Goal: Task Accomplishment & Management: Use online tool/utility

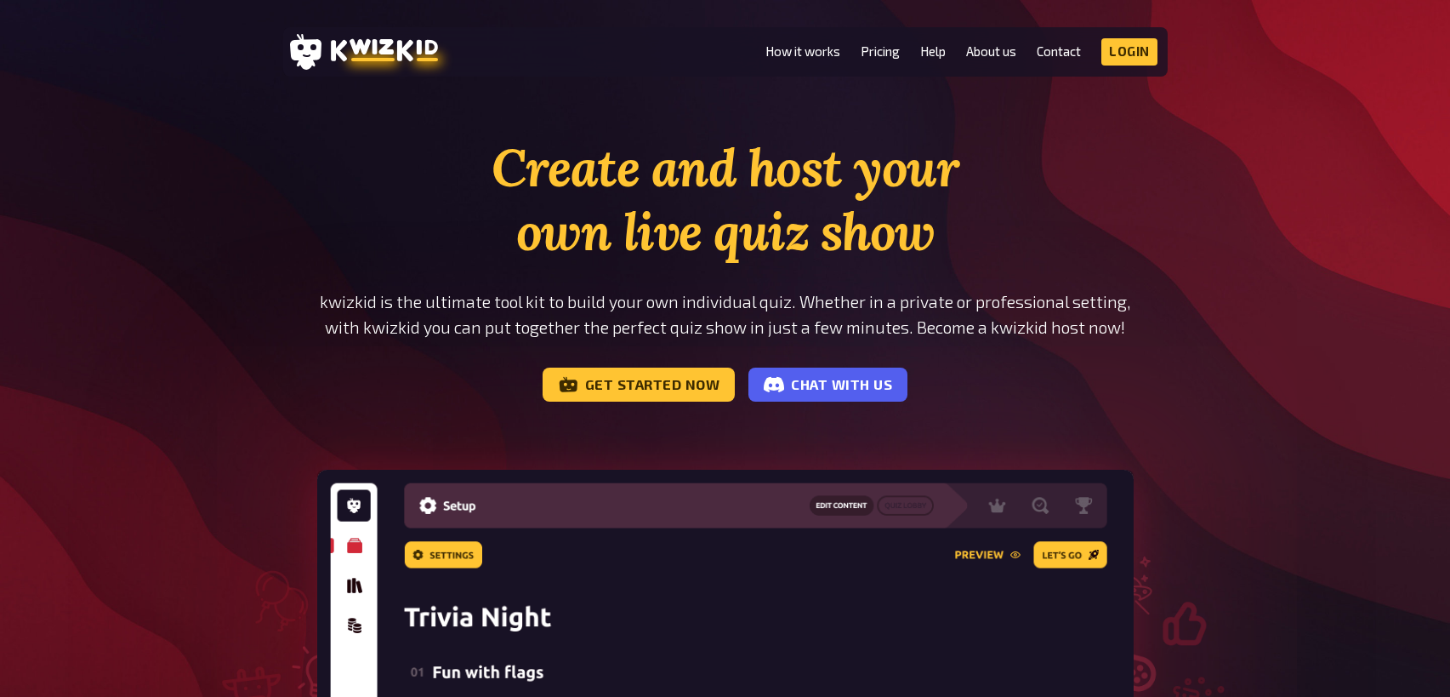
click at [457, 240] on h1 "Create and host your own live quiz show" at bounding box center [725, 200] width 816 height 128
click at [1115, 52] on link "Login" at bounding box center [1129, 51] width 56 height 27
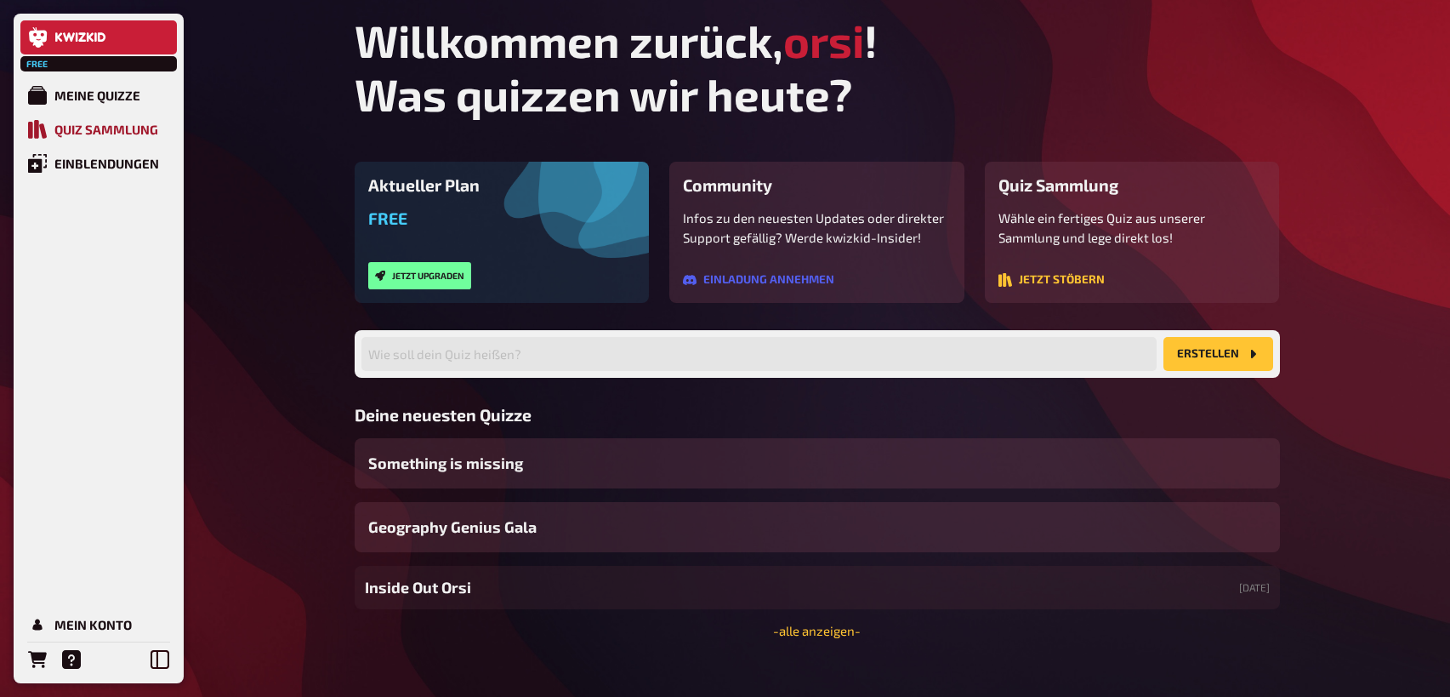
click at [105, 125] on div "Quiz Sammlung" at bounding box center [106, 129] width 104 height 15
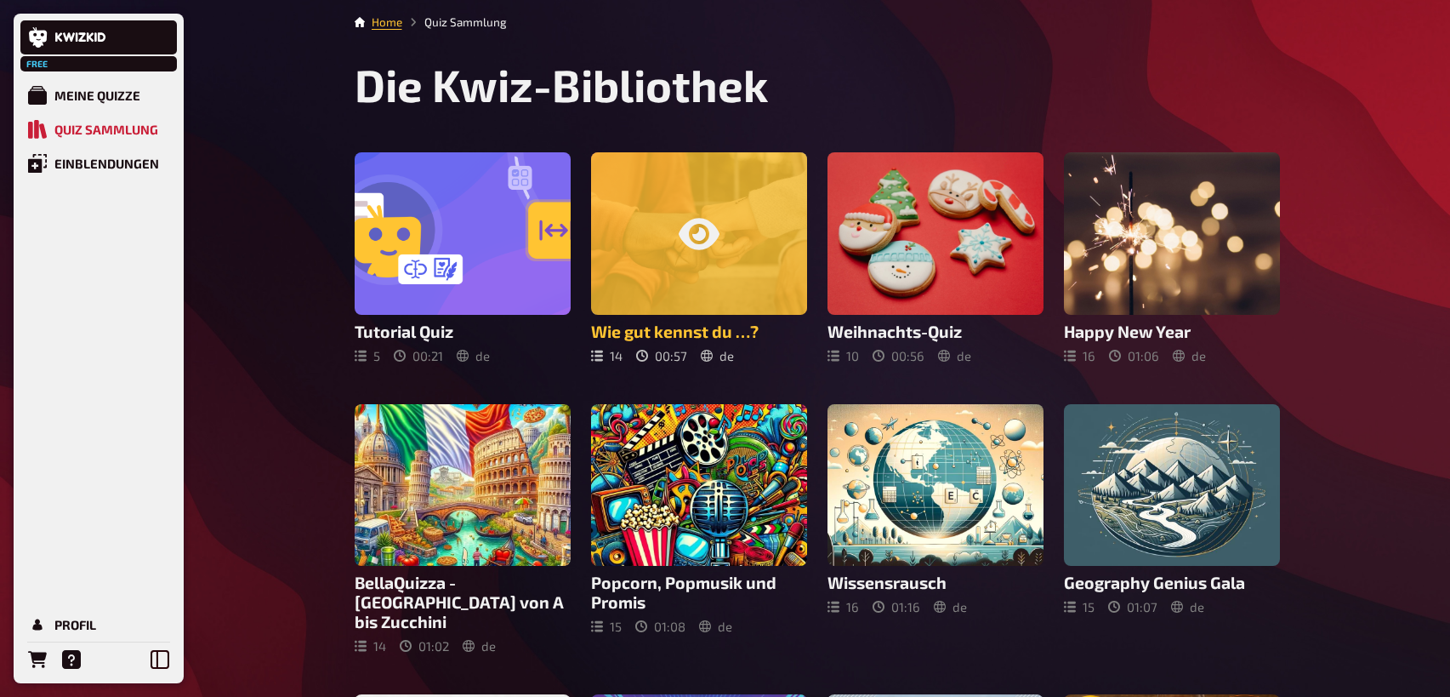
click at [669, 187] on div at bounding box center [699, 233] width 216 height 162
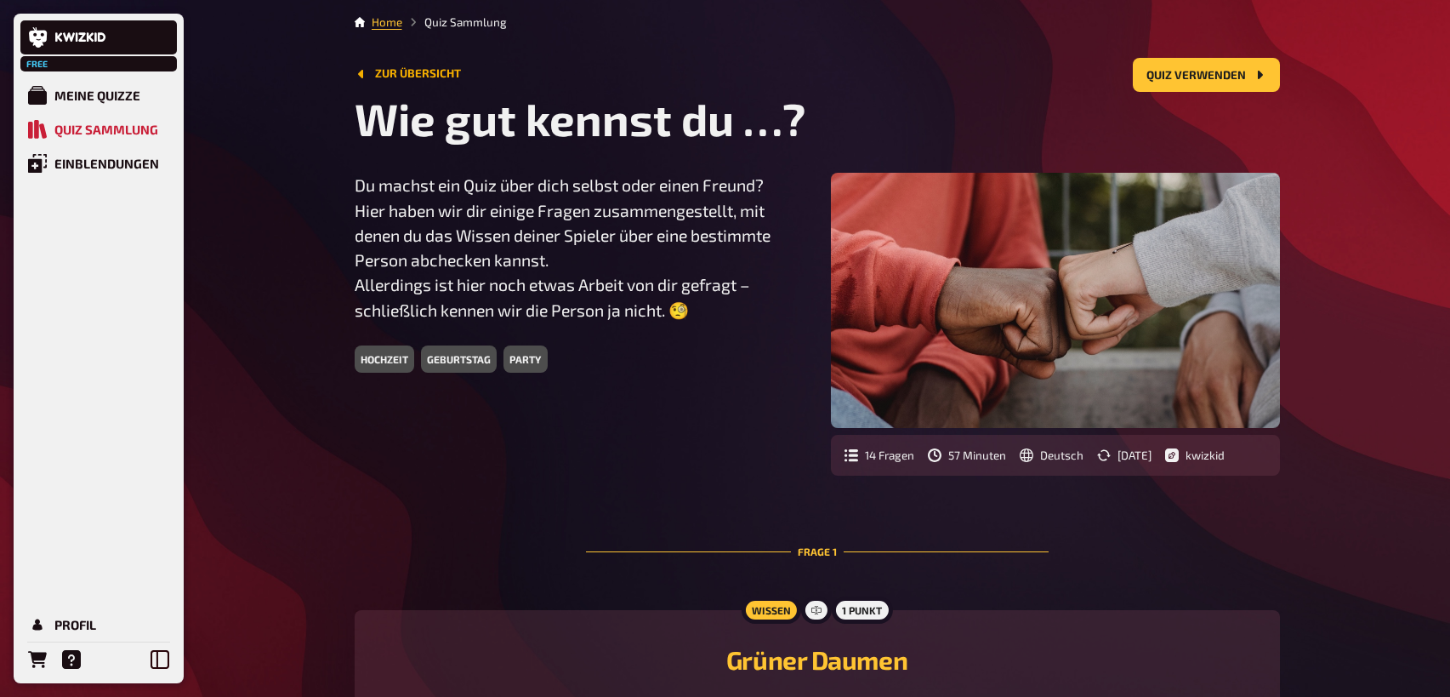
click at [395, 74] on button "Zur Übersicht" at bounding box center [408, 74] width 106 height 14
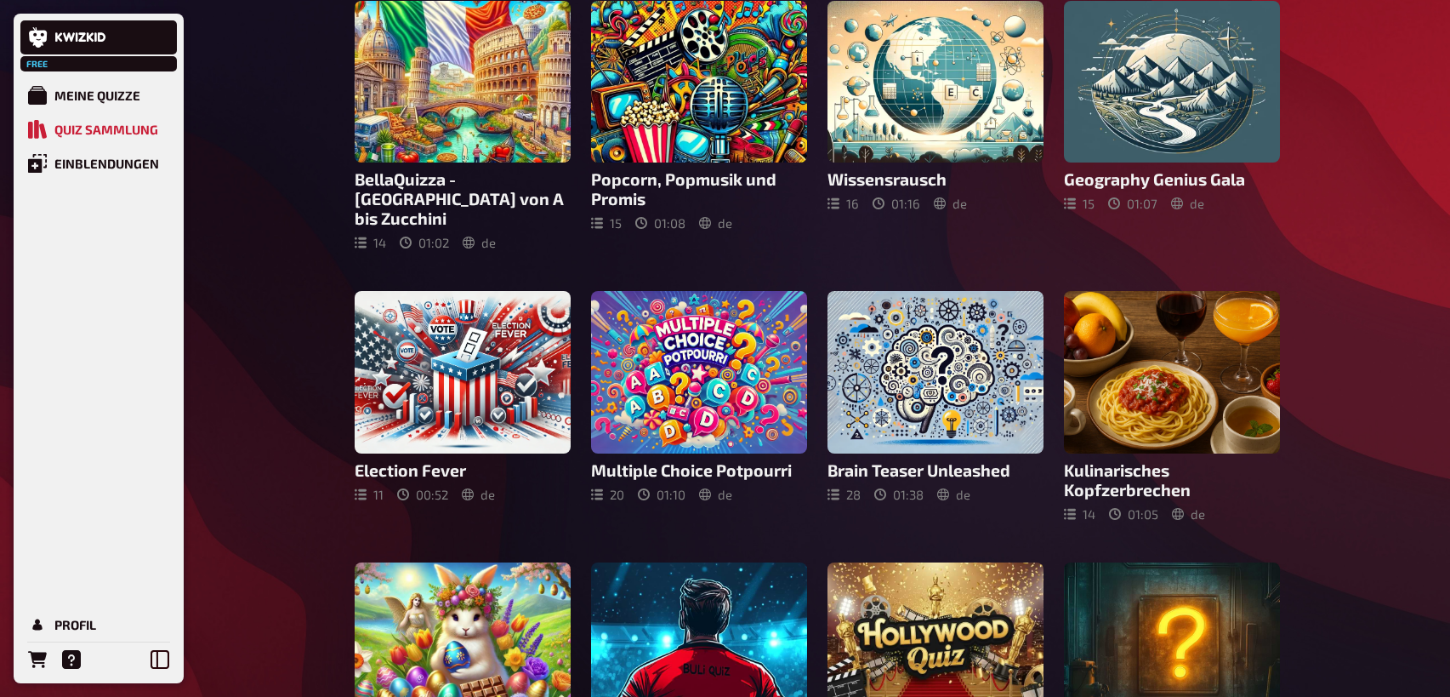
scroll to position [399, 0]
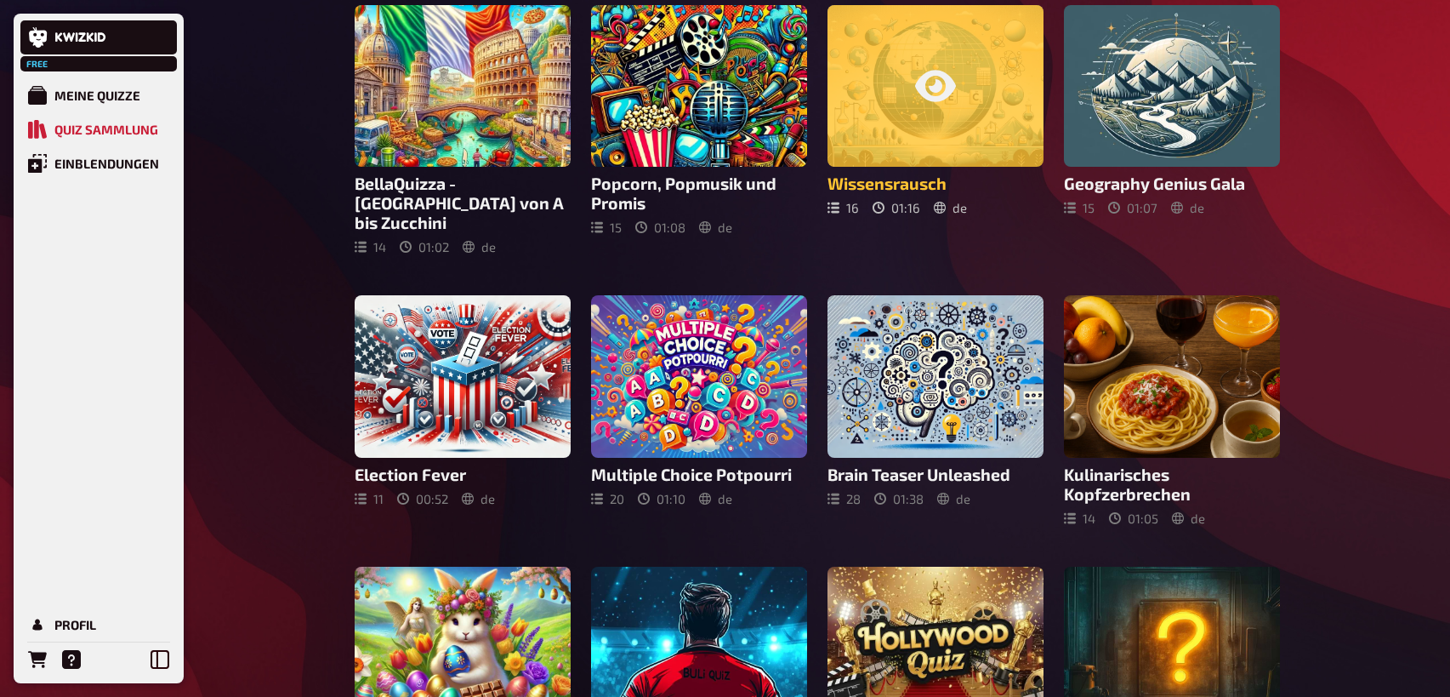
click at [917, 95] on icon at bounding box center [935, 85] width 41 height 41
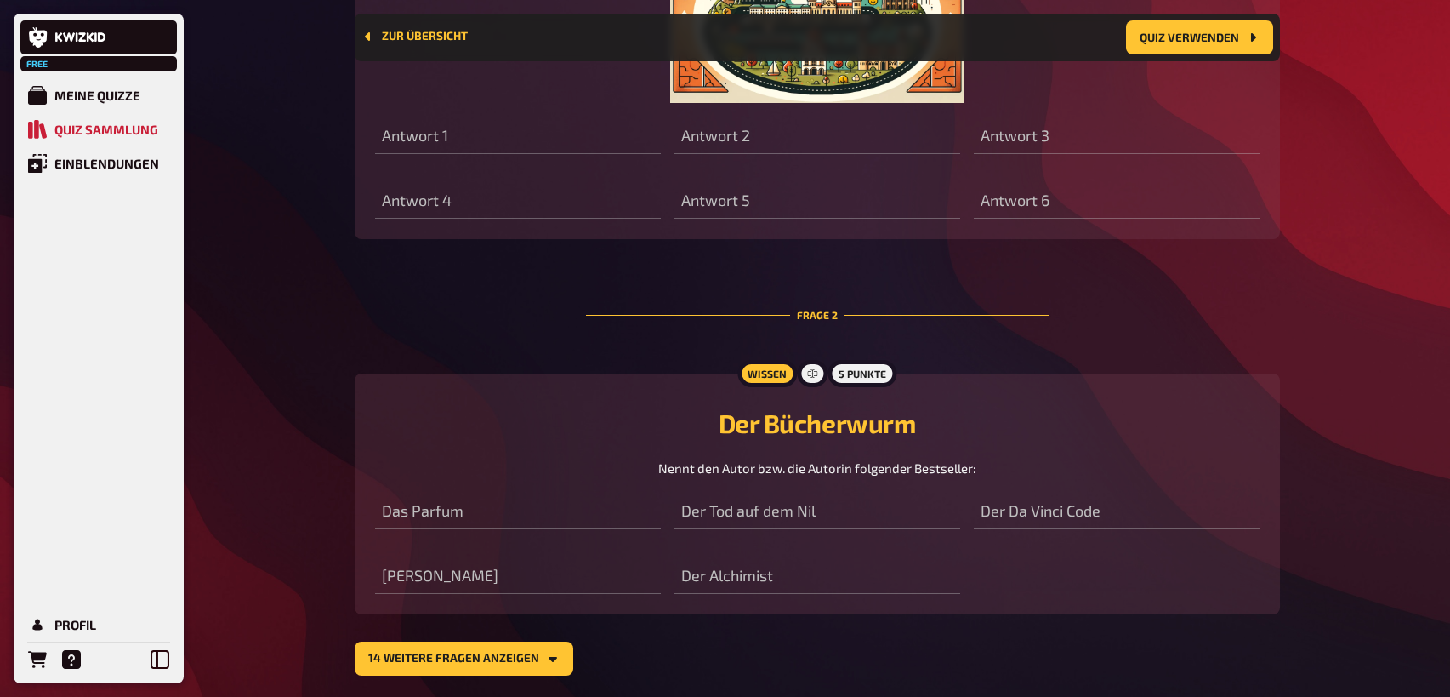
scroll to position [1138, 0]
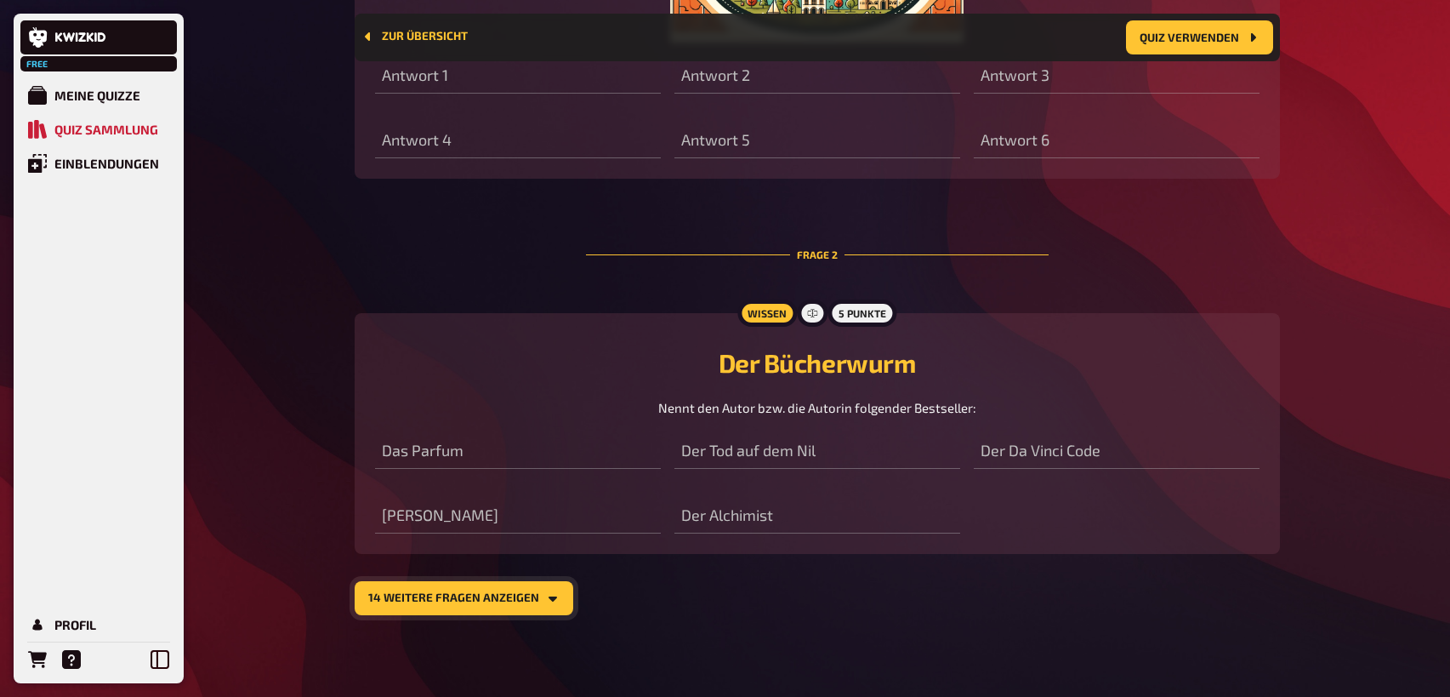
click at [532, 607] on button "14 weitere Fragen anzeigen" at bounding box center [464, 598] width 219 height 34
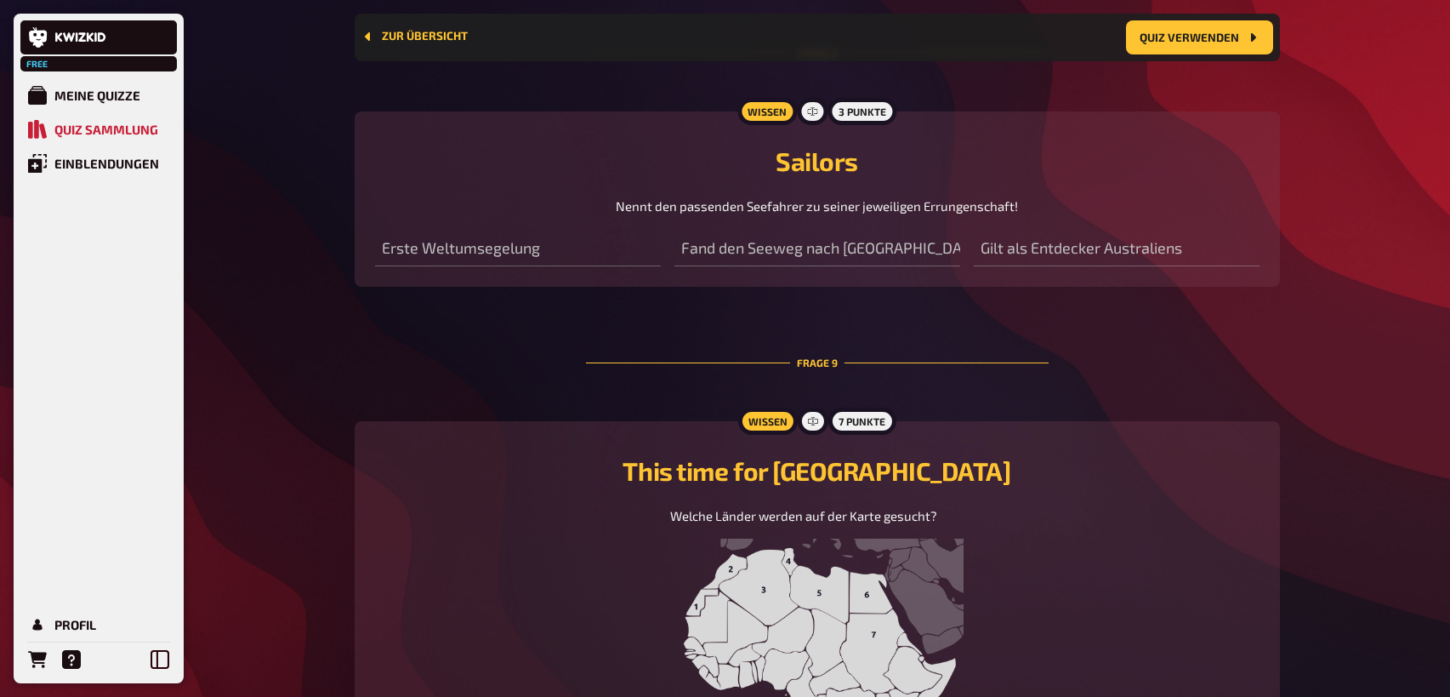
scroll to position [3753, 0]
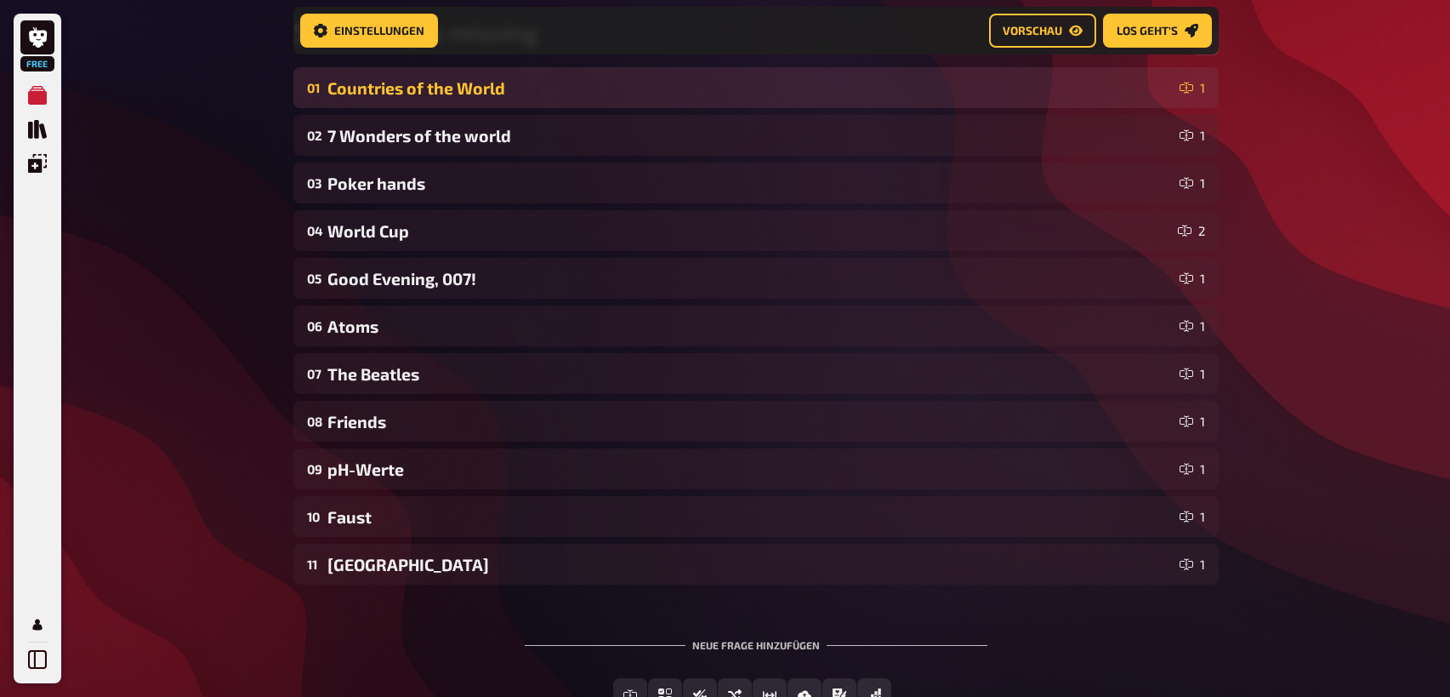
scroll to position [281, 0]
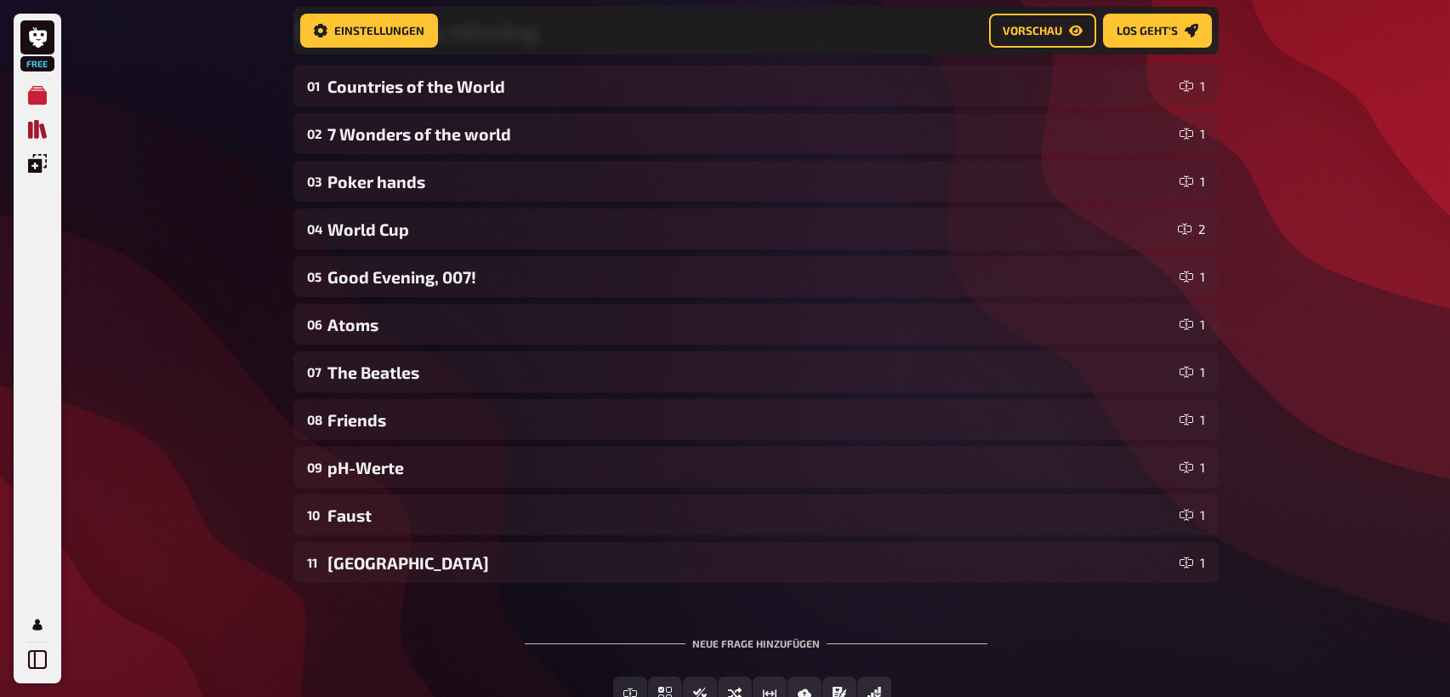
click at [40, 130] on icon "Quiz Sammlung" at bounding box center [37, 129] width 19 height 19
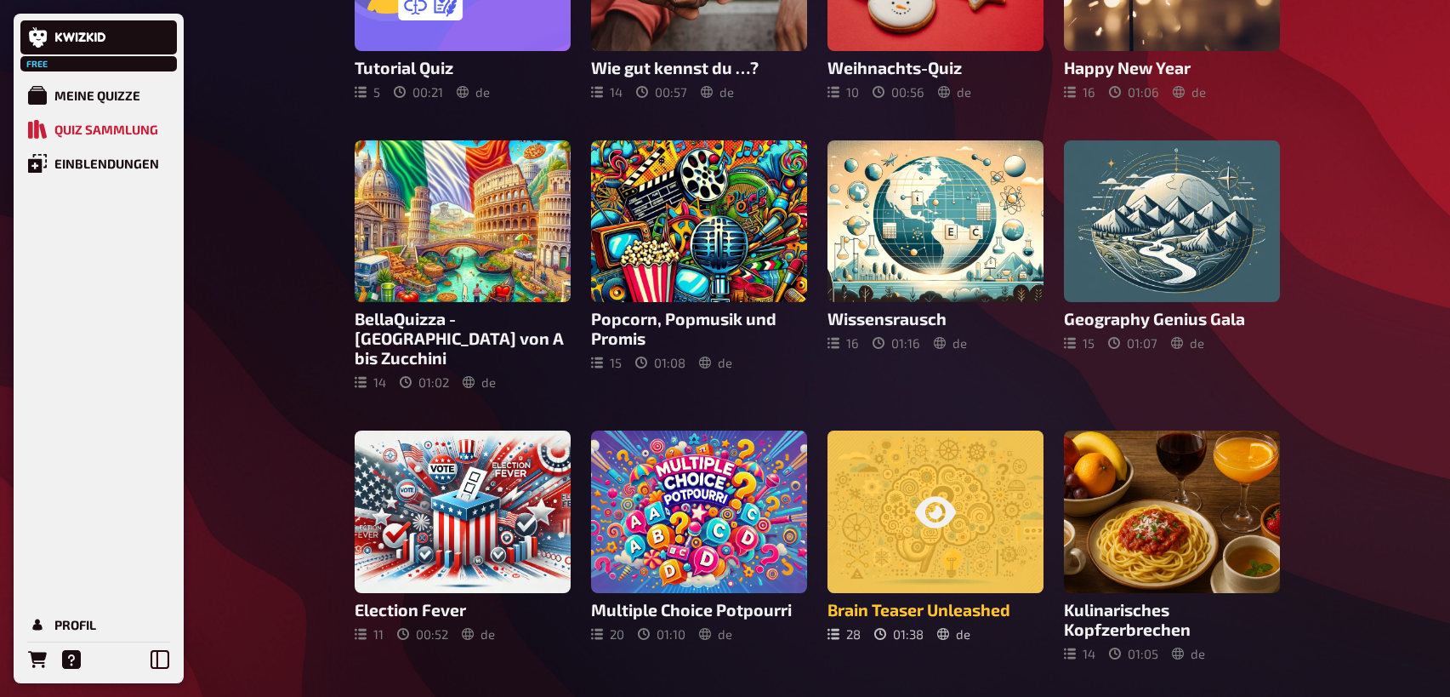
scroll to position [261, 0]
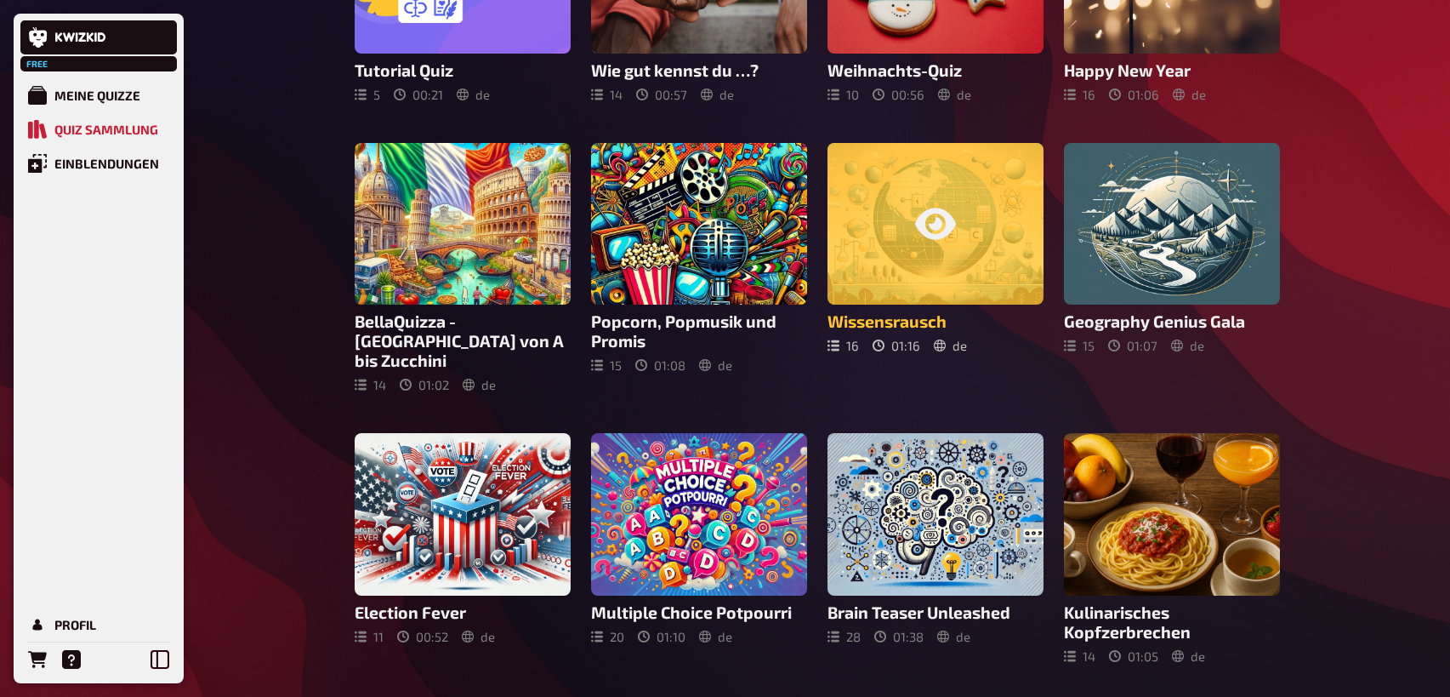
click at [959, 270] on div at bounding box center [935, 224] width 216 height 162
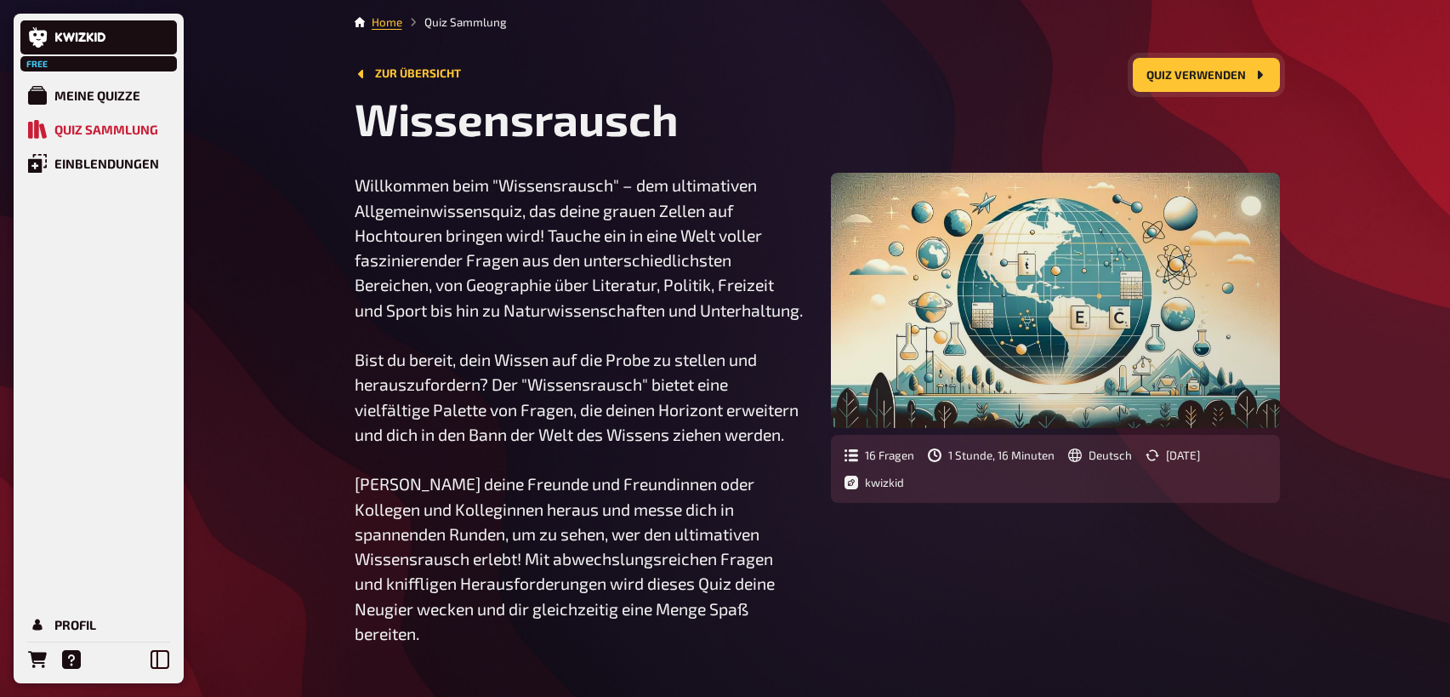
click at [1202, 68] on button "Quiz verwenden" at bounding box center [1206, 75] width 147 height 34
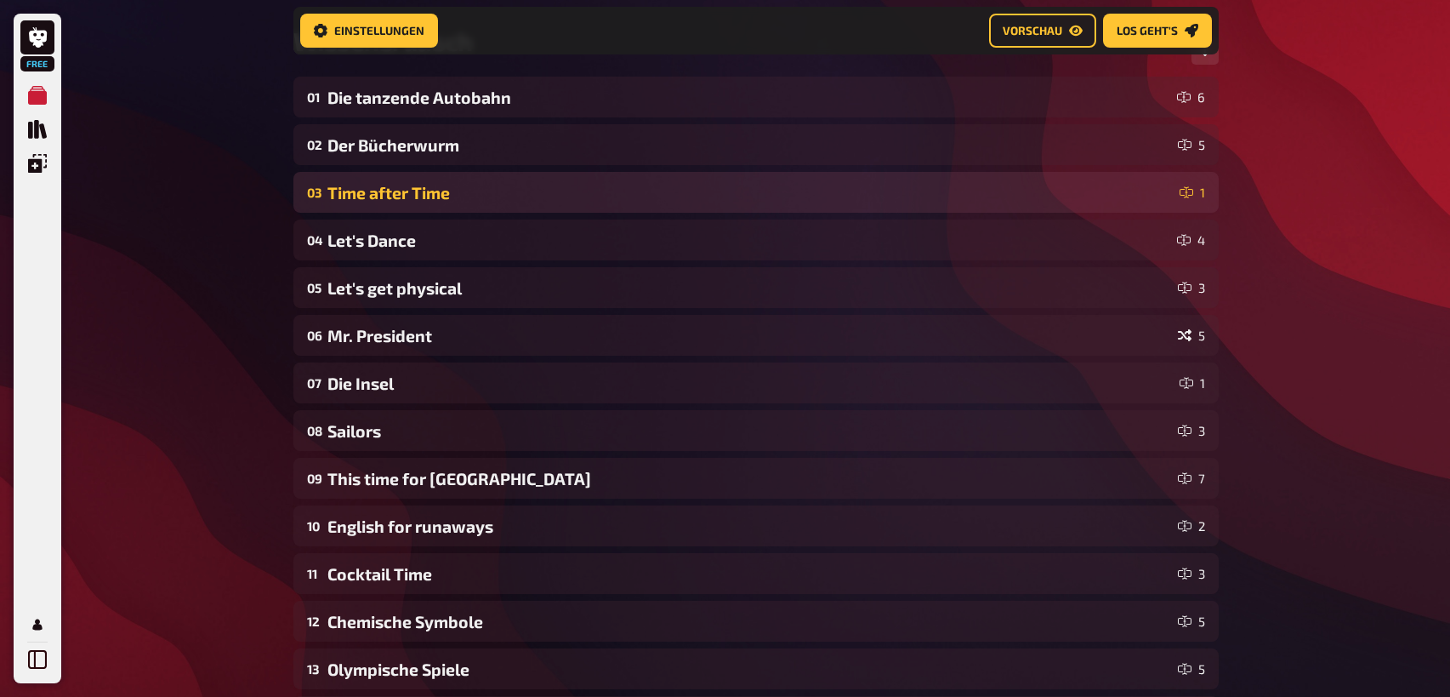
scroll to position [274, 0]
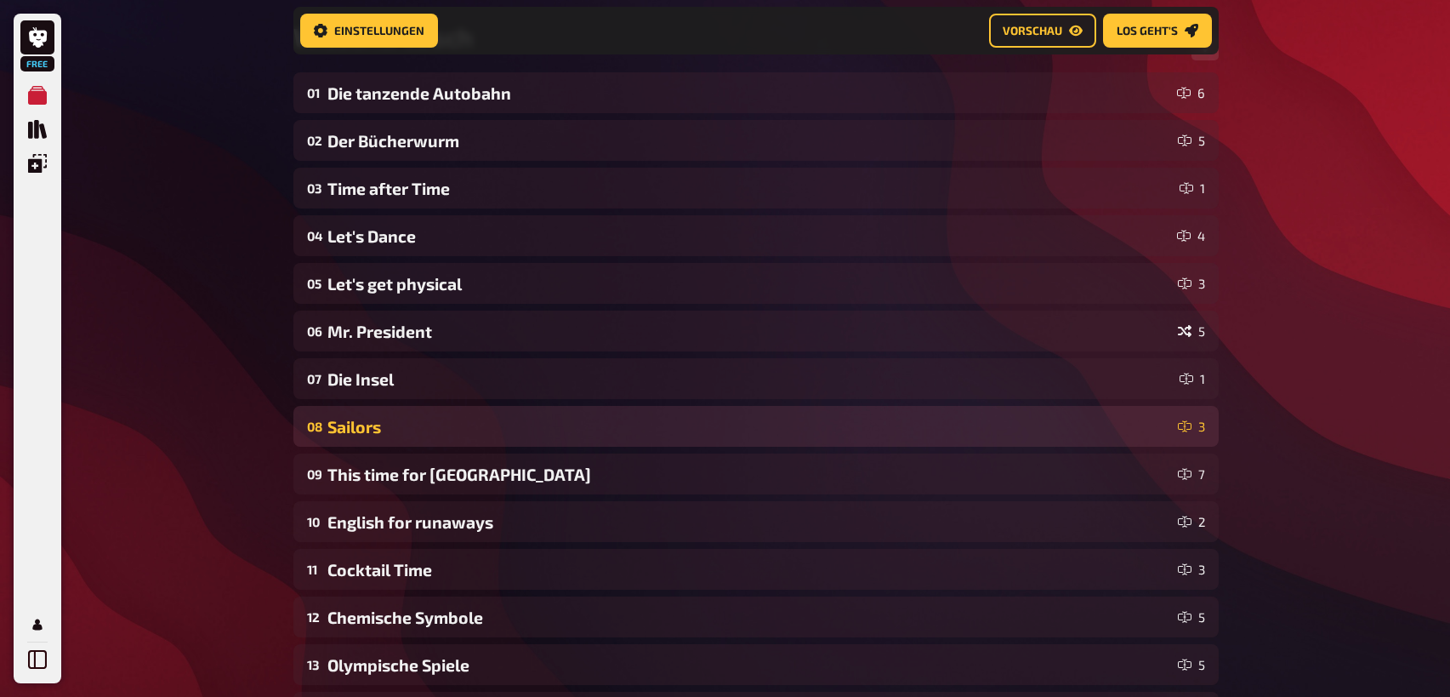
click at [375, 424] on div "Sailors" at bounding box center [749, 427] width 844 height 20
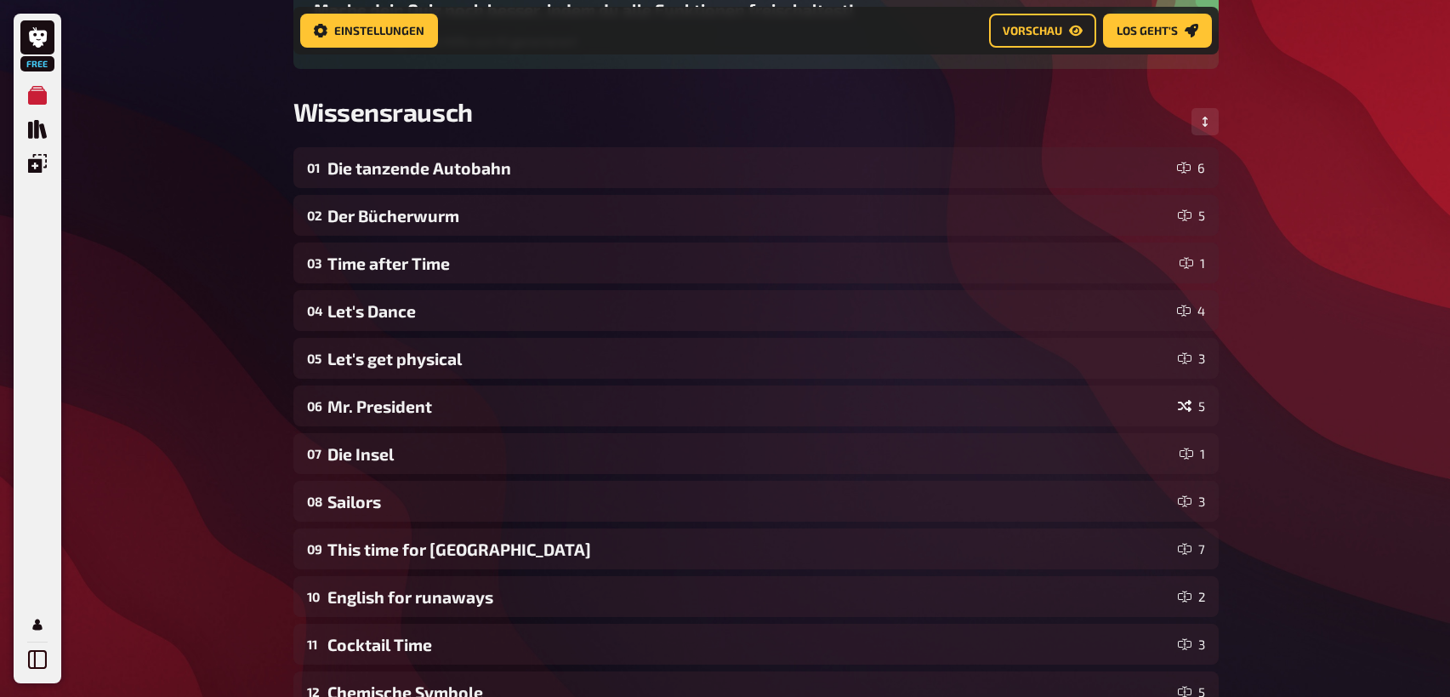
scroll to position [202, 0]
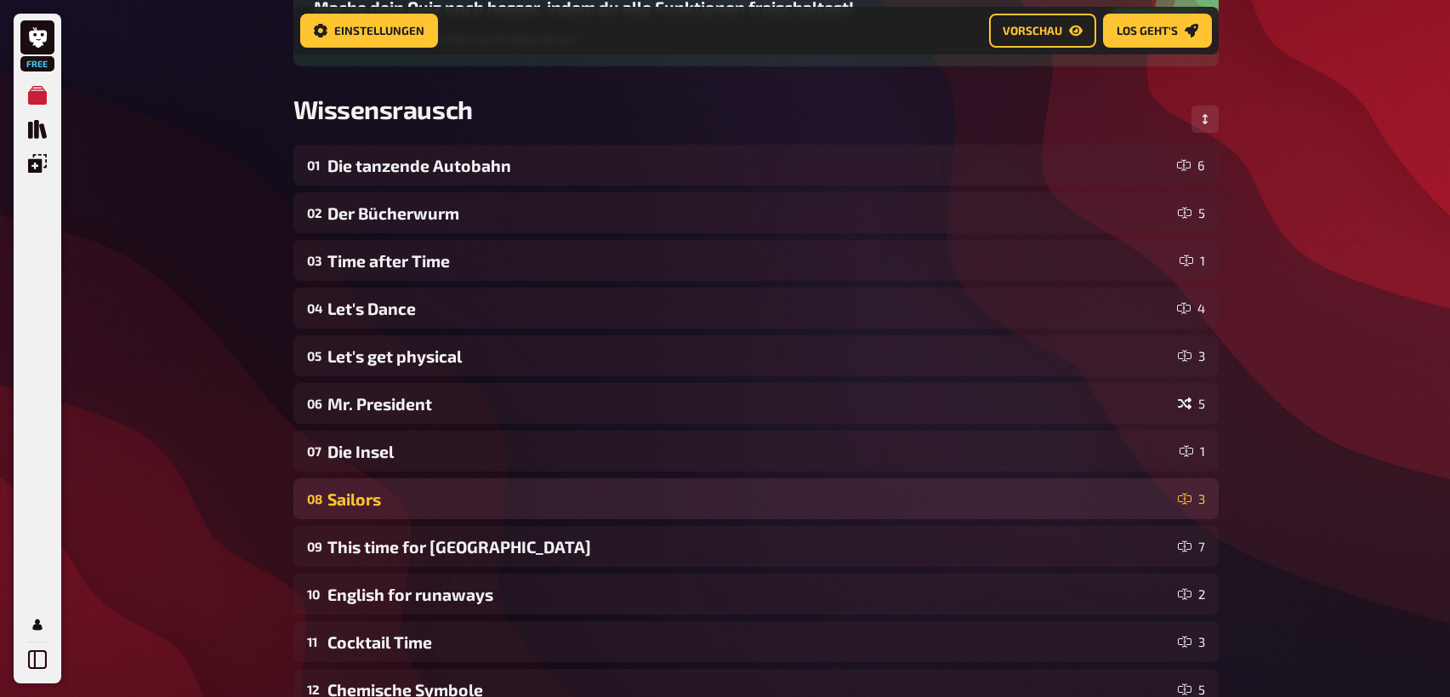
click at [348, 501] on div "Sailors" at bounding box center [749, 499] width 844 height 20
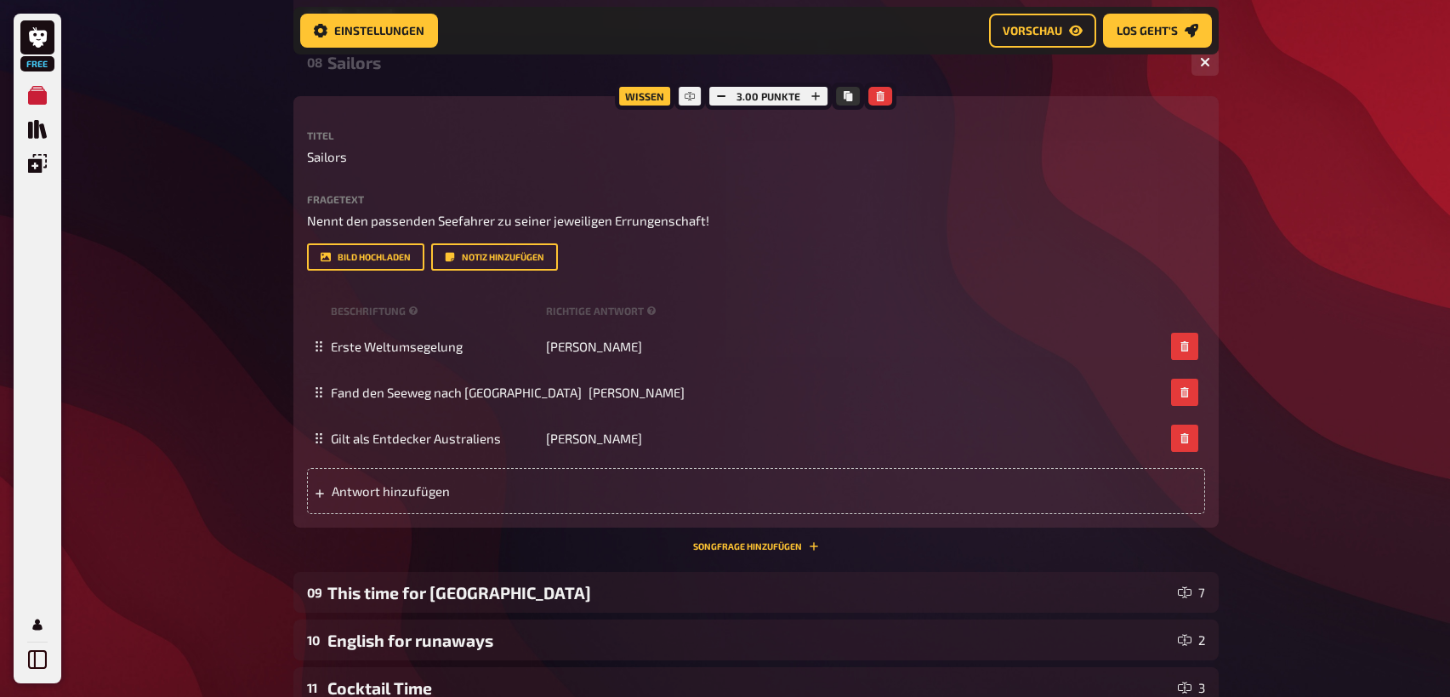
scroll to position [640, 0]
click at [239, 358] on div "Free Meine Quizze Quiz Sammlung Einblendungen Profil Home Meine Quizze Wissensr…" at bounding box center [725, 270] width 1450 height 1820
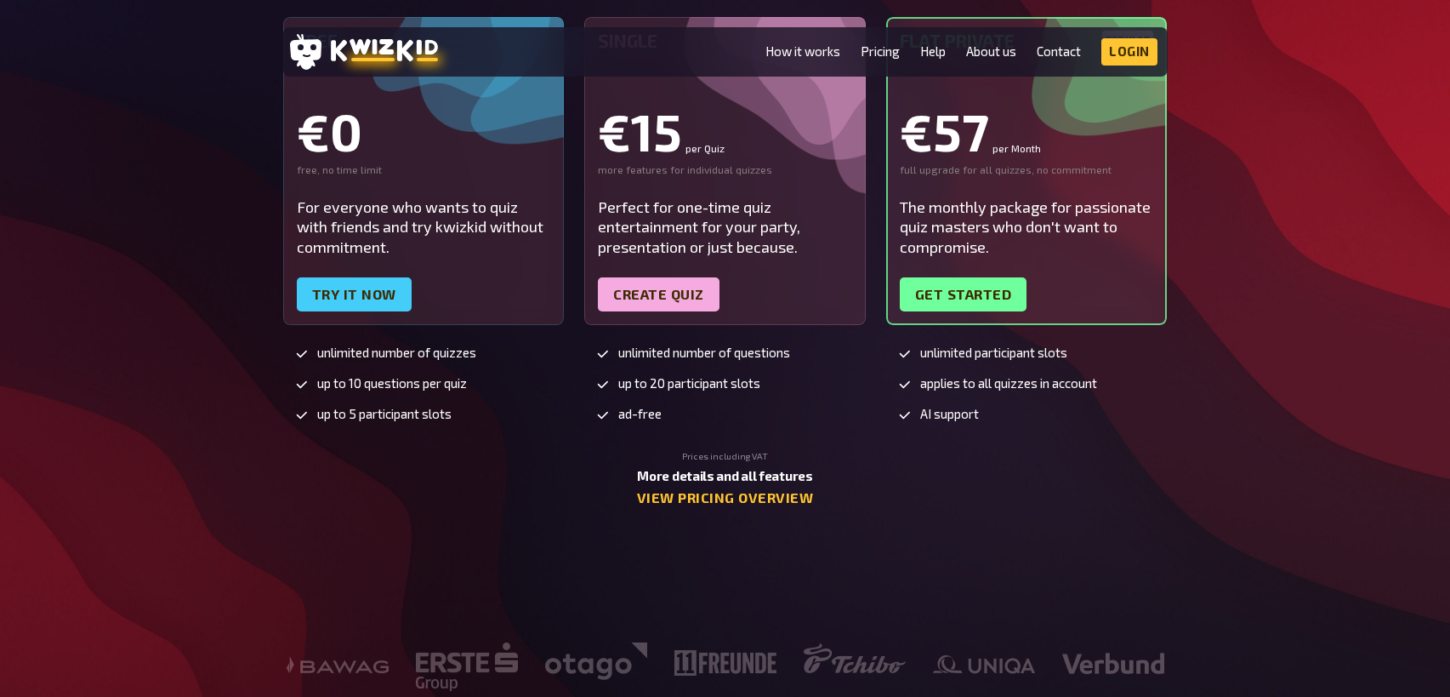
scroll to position [3898, 0]
